Goal: Task Accomplishment & Management: Use online tool/utility

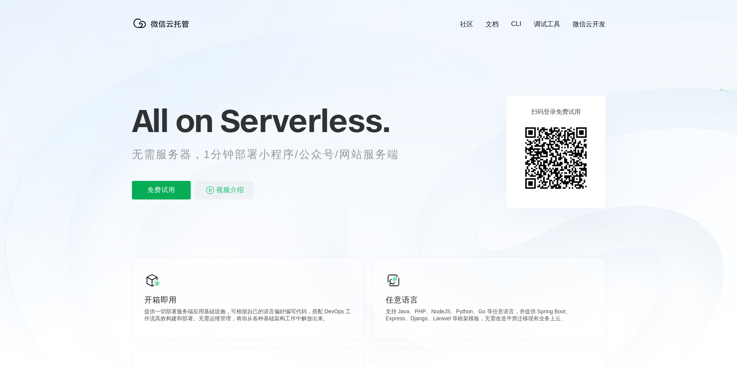
scroll to position [0, 1376]
click at [159, 197] on p "免费试用" at bounding box center [161, 190] width 59 height 19
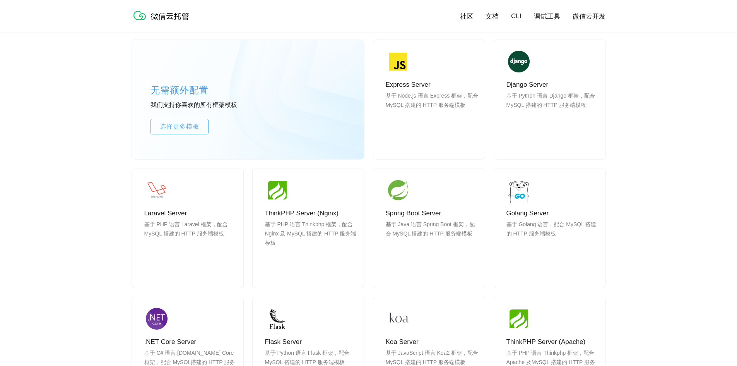
scroll to position [658, 0]
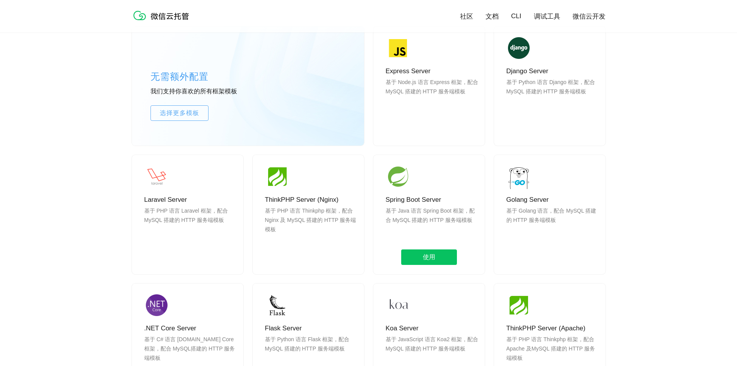
click at [403, 181] on img at bounding box center [398, 179] width 25 height 31
click at [444, 260] on span "使用" at bounding box center [429, 256] width 56 height 15
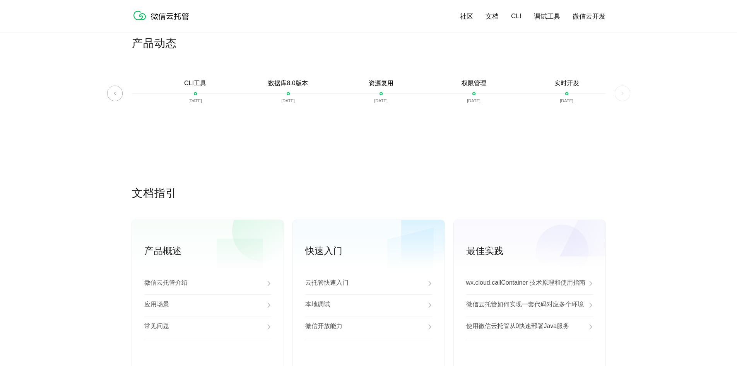
scroll to position [1819, 0]
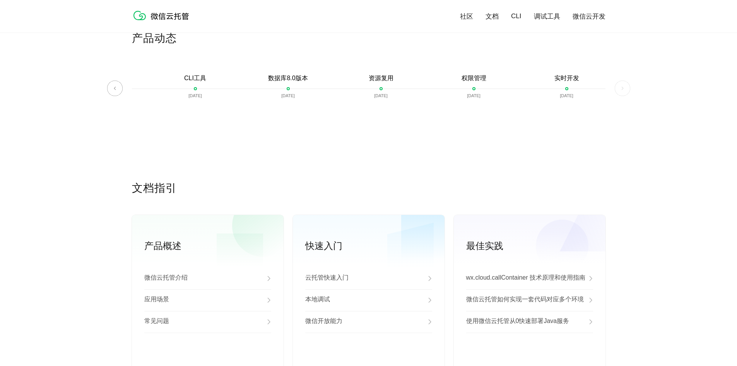
click at [621, 91] on img at bounding box center [622, 87] width 15 height 15
click at [116, 93] on img at bounding box center [114, 87] width 15 height 15
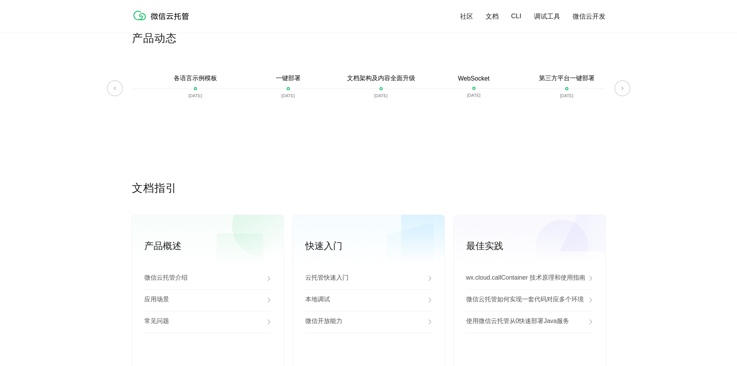
click at [116, 93] on img at bounding box center [114, 87] width 15 height 15
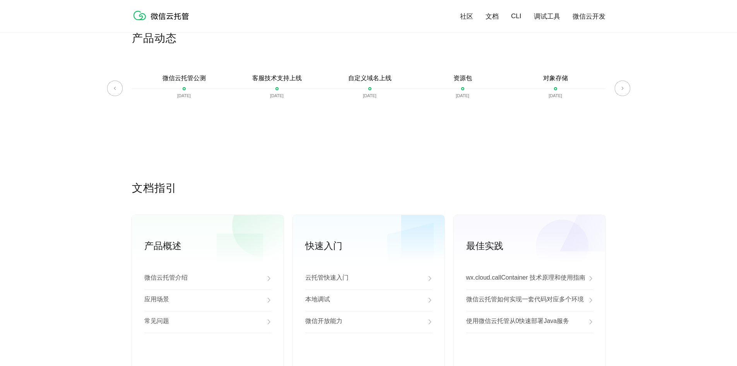
scroll to position [0, 76]
click at [629, 90] on img at bounding box center [622, 87] width 15 height 15
click at [628, 91] on img at bounding box center [622, 87] width 15 height 15
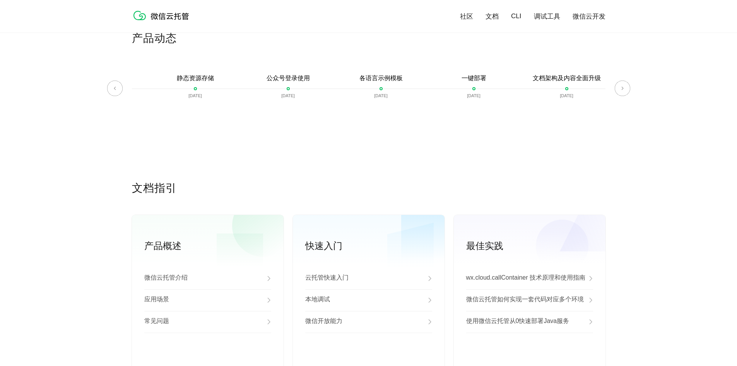
click at [628, 91] on img at bounding box center [622, 87] width 15 height 15
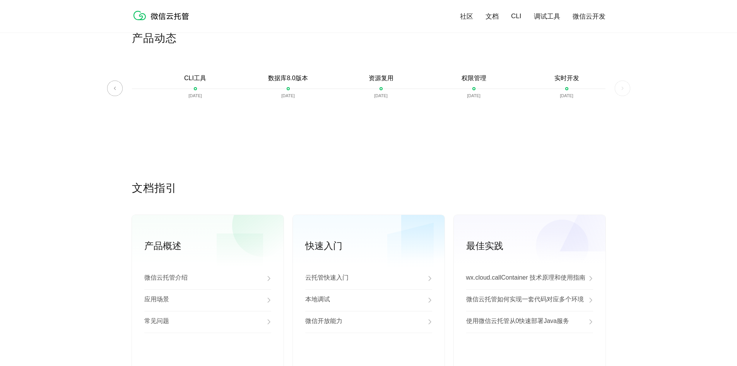
click at [628, 91] on img at bounding box center [622, 87] width 15 height 15
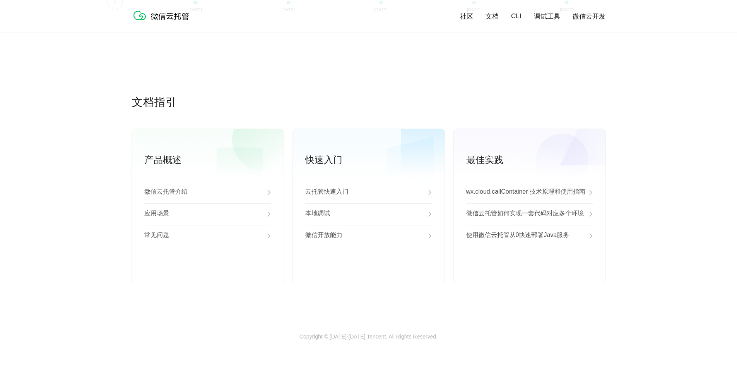
scroll to position [1909, 0]
click at [512, 239] on p "使用微信云托管从0快速部署Java服务" at bounding box center [517, 235] width 103 height 9
